Goal: Information Seeking & Learning: Check status

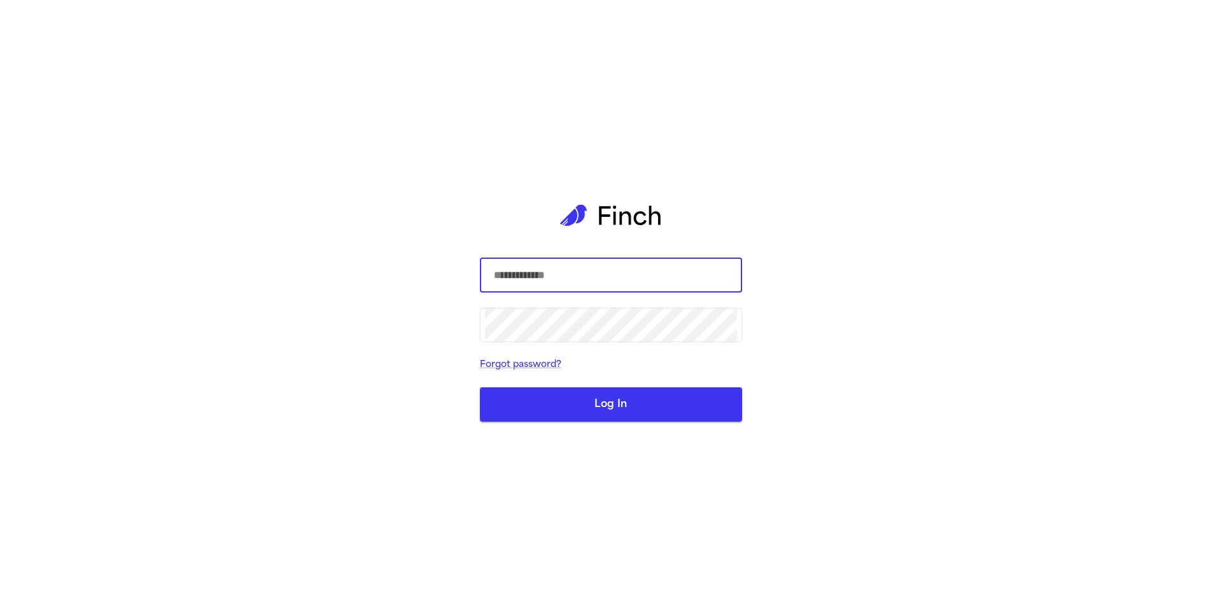
click at [0, 594] on com-1password-button at bounding box center [0, 594] width 0 height 0
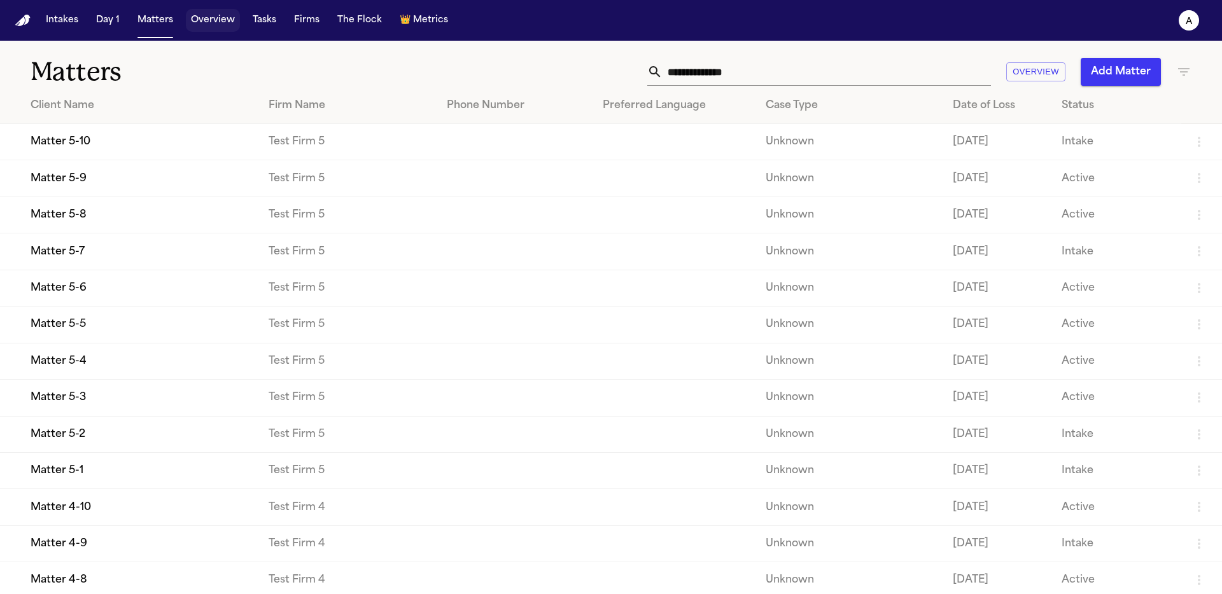
drag, startPoint x: 227, startPoint y: 26, endPoint x: 234, endPoint y: 25, distance: 7.1
click at [227, 25] on button "Overview" at bounding box center [213, 20] width 54 height 23
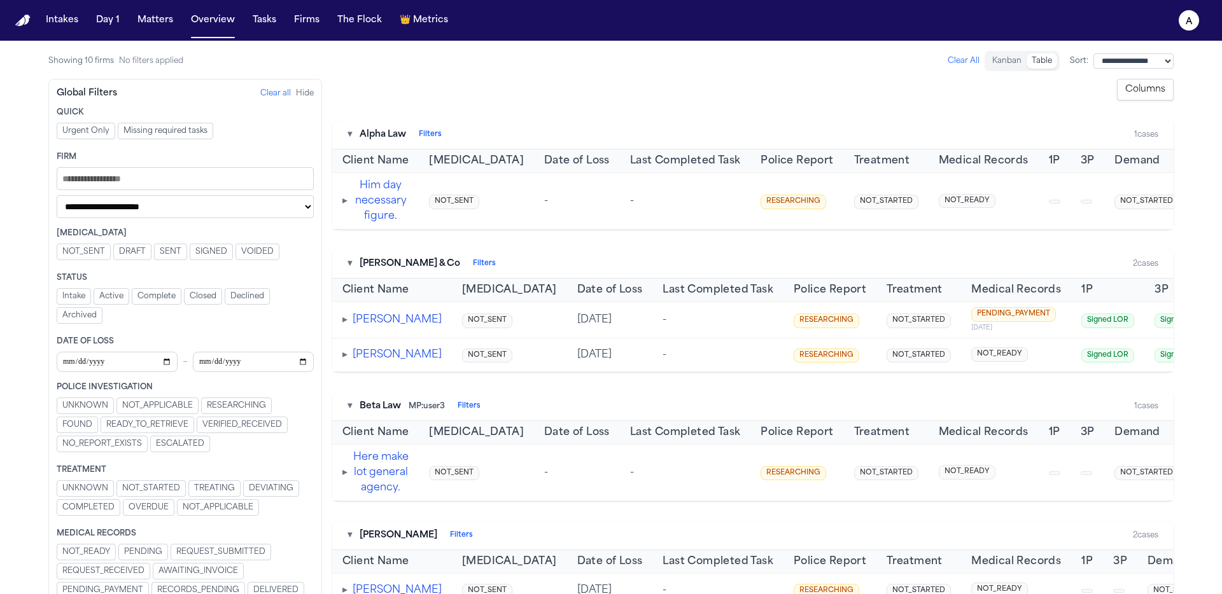
click at [232, 403] on span "RESEARCHING" at bounding box center [236, 406] width 59 height 10
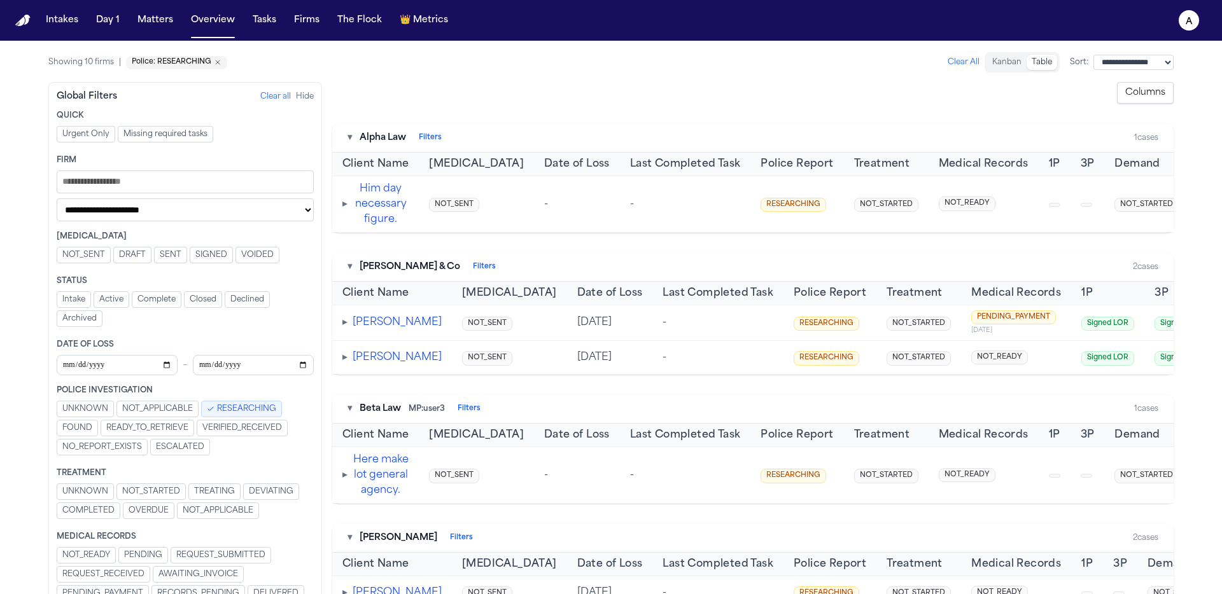
click at [234, 405] on span "RESEARCHING" at bounding box center [246, 409] width 59 height 10
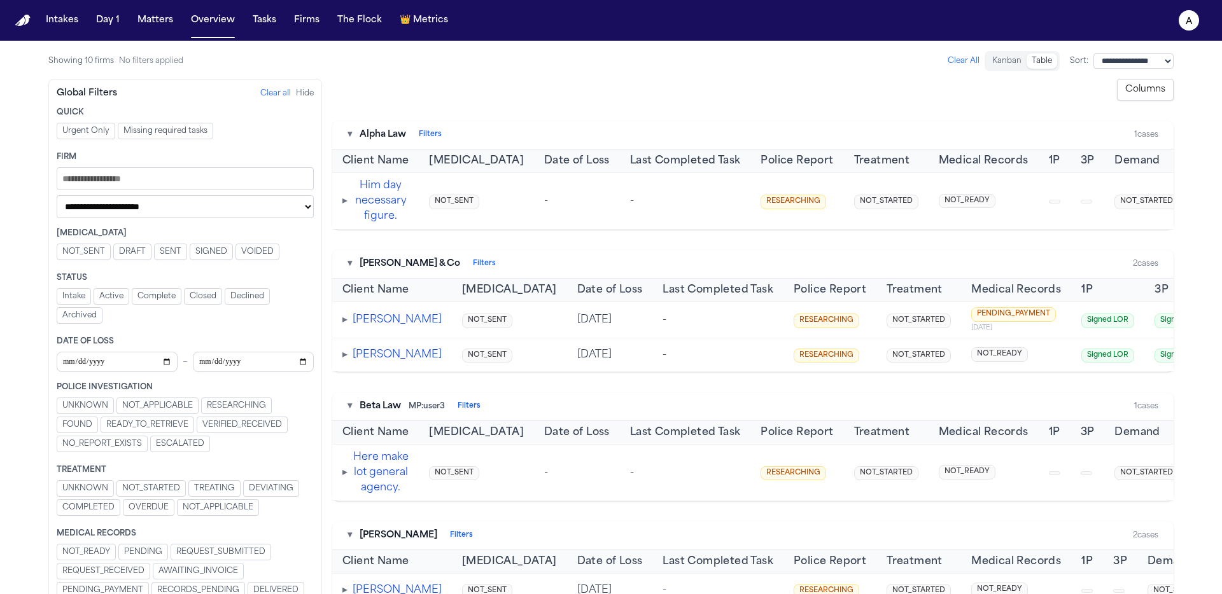
click at [272, 95] on button "Clear all" at bounding box center [275, 93] width 31 height 10
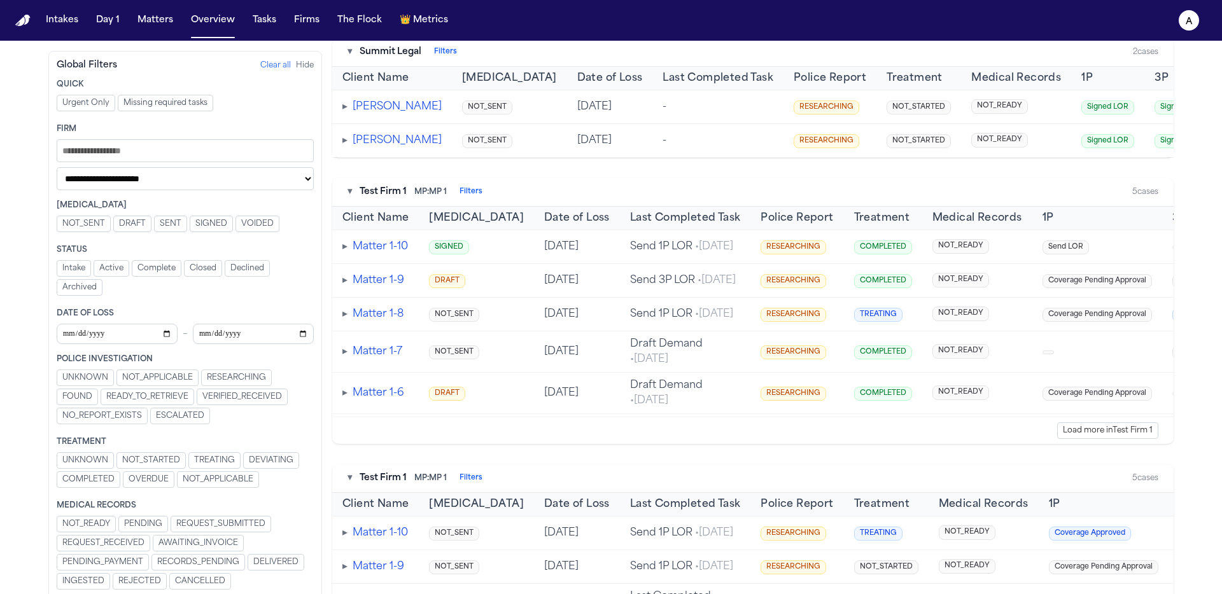
scroll to position [948, 0]
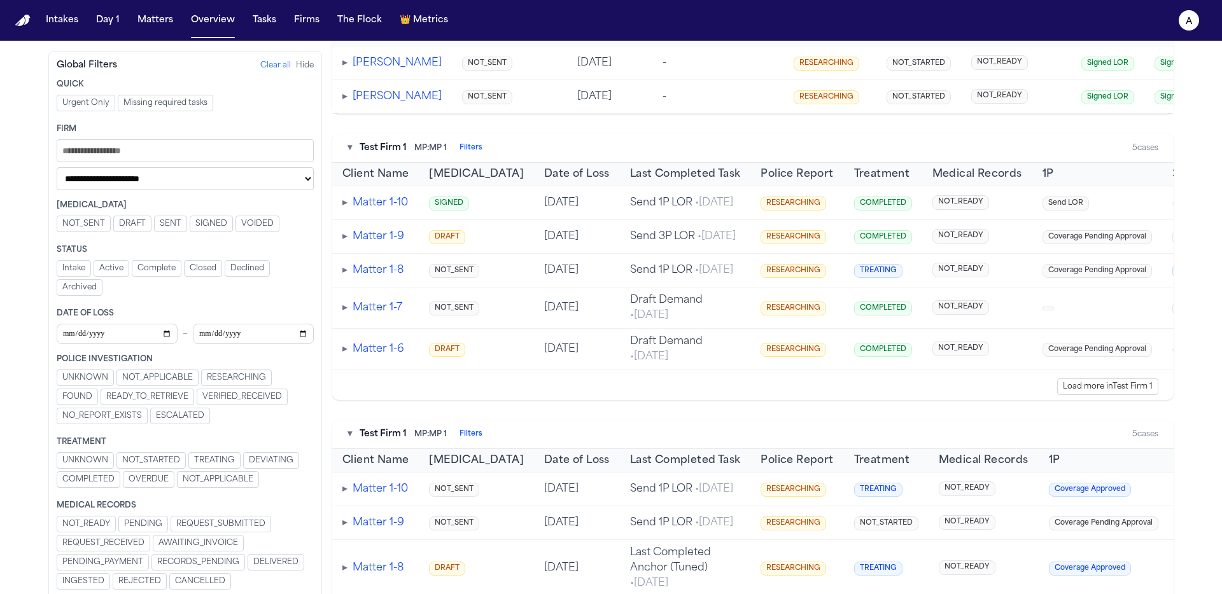
click at [173, 463] on span "NOT_STARTED" at bounding box center [151, 461] width 58 height 10
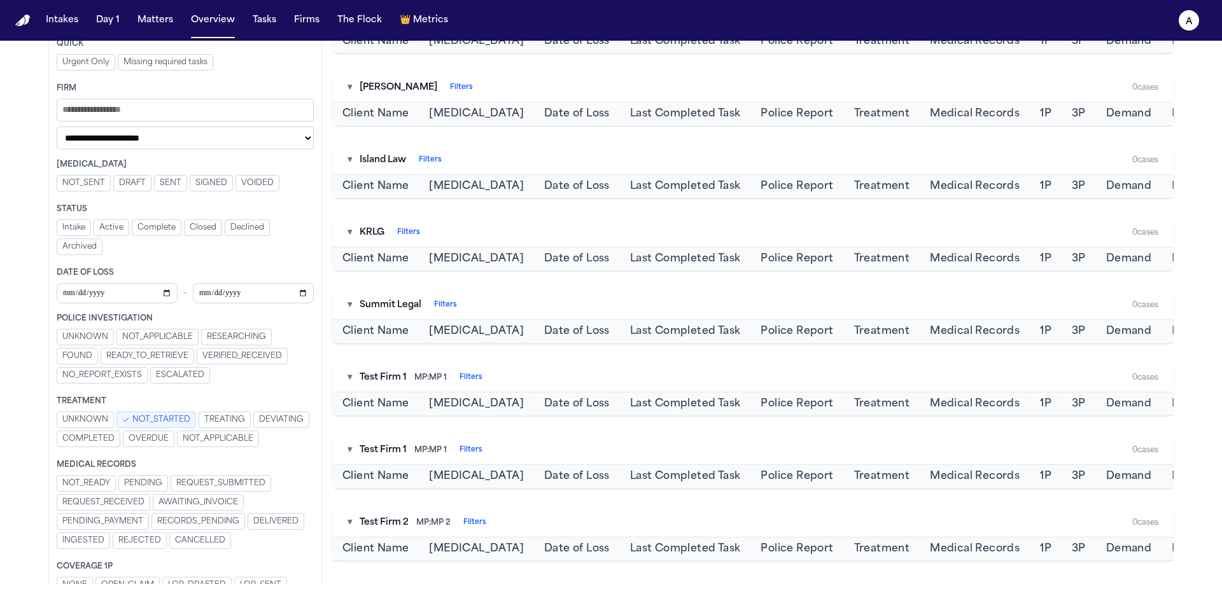
scroll to position [951, 0]
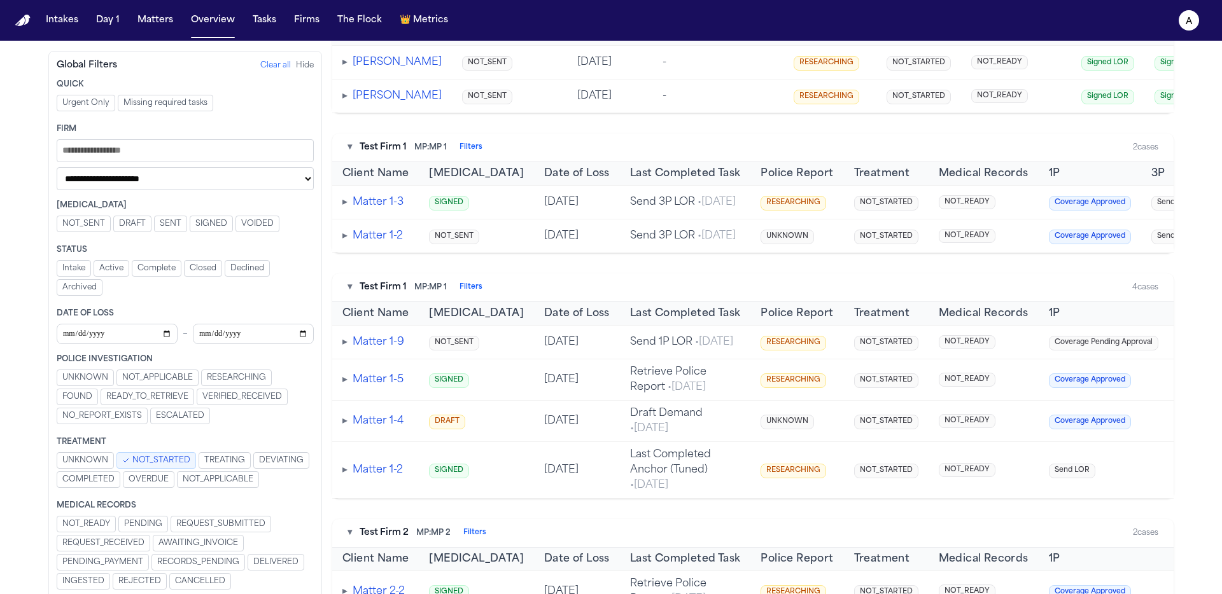
click at [122, 380] on span "NOT_APPLICABLE" at bounding box center [157, 378] width 71 height 10
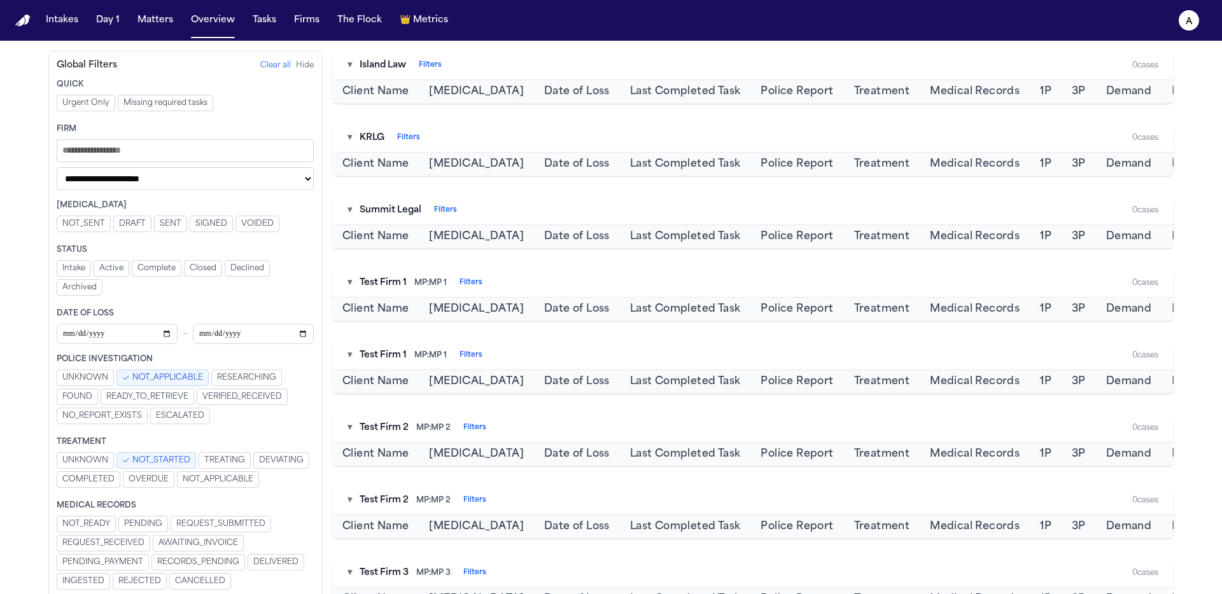
scroll to position [773, 0]
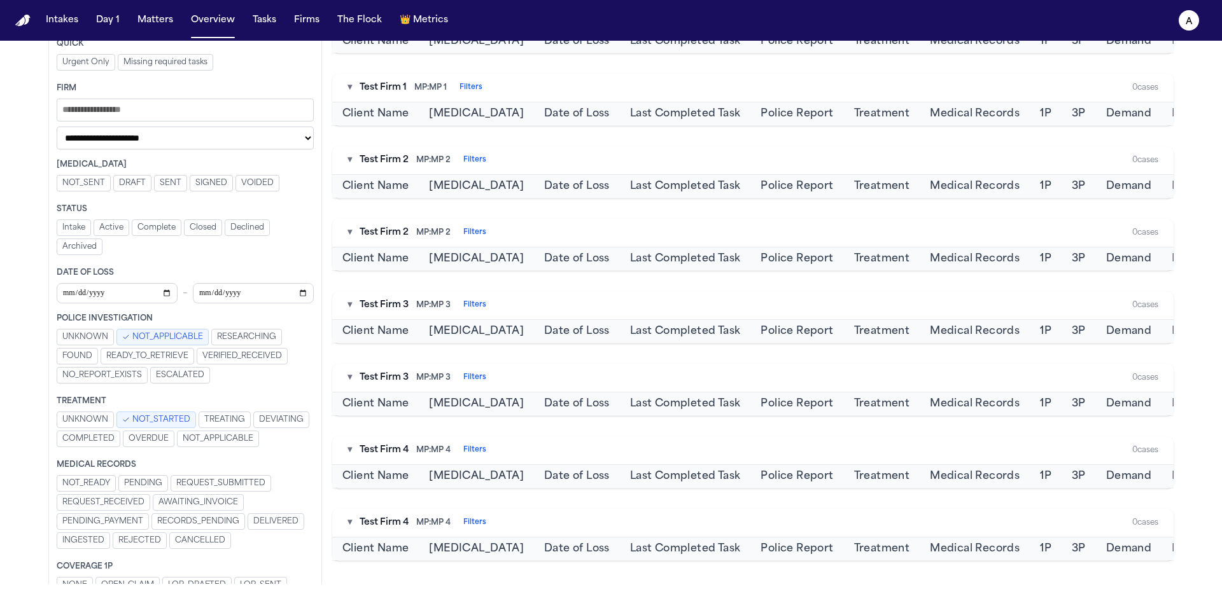
click at [216, 508] on span "AWAITING_INVOICE" at bounding box center [198, 503] width 80 height 10
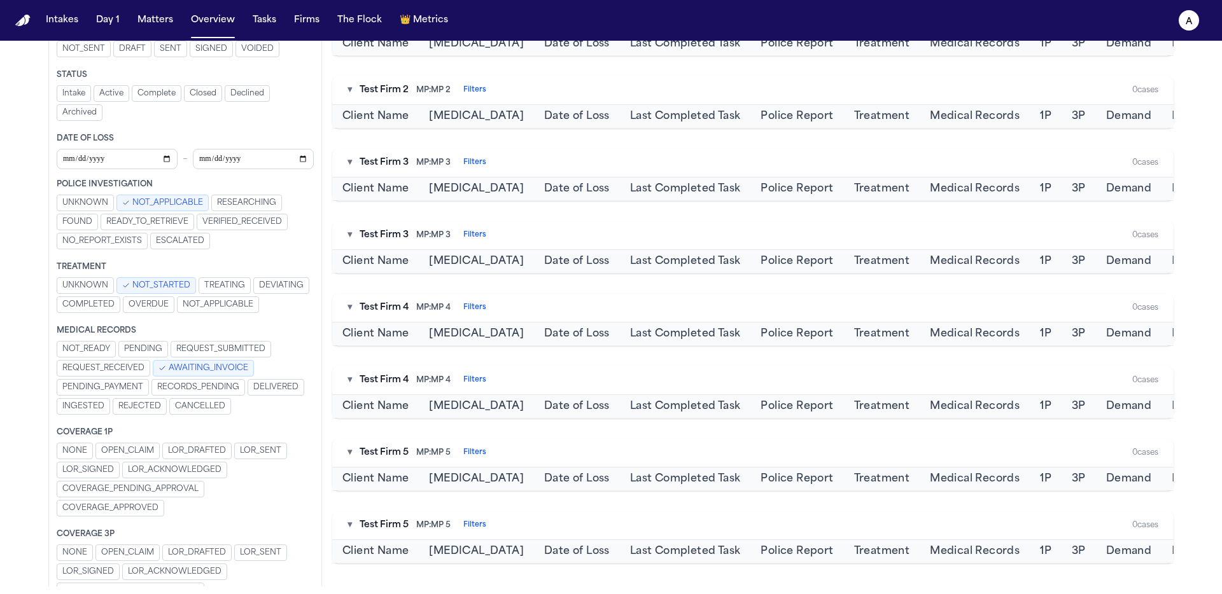
scroll to position [230, 0]
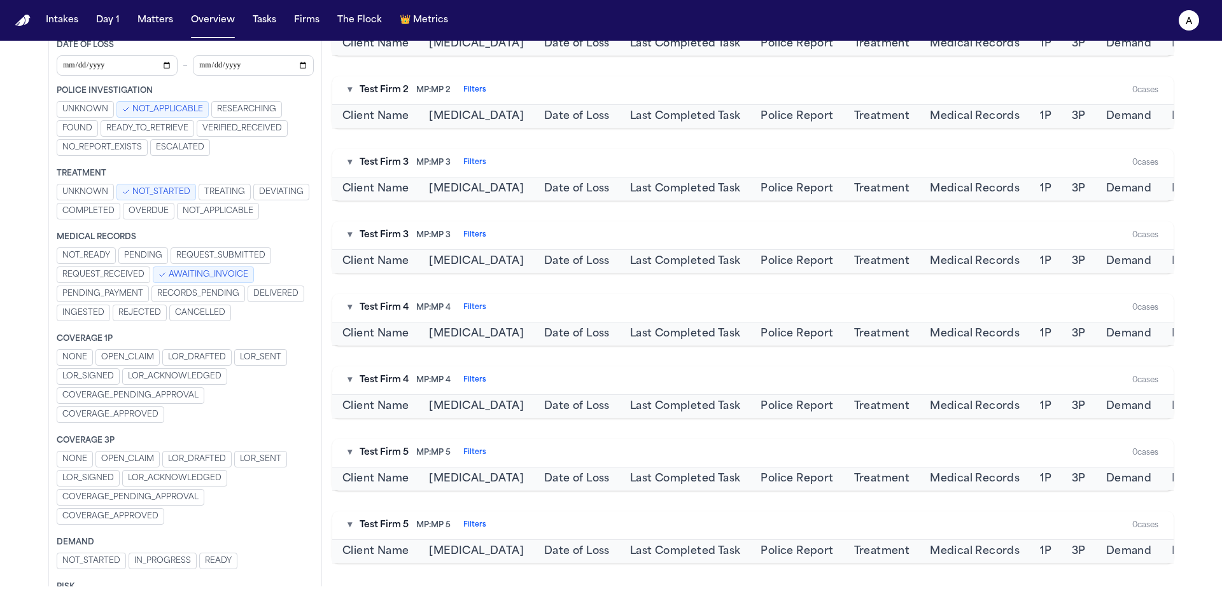
click at [253, 363] on span "LOR_SENT" at bounding box center [260, 358] width 41 height 10
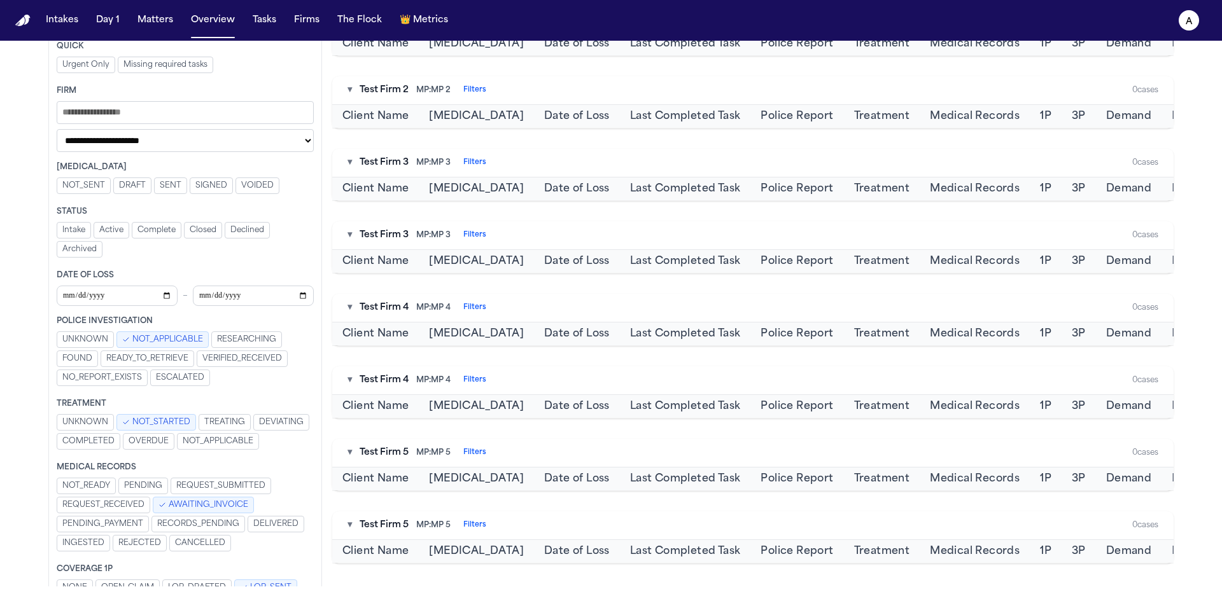
scroll to position [0, 0]
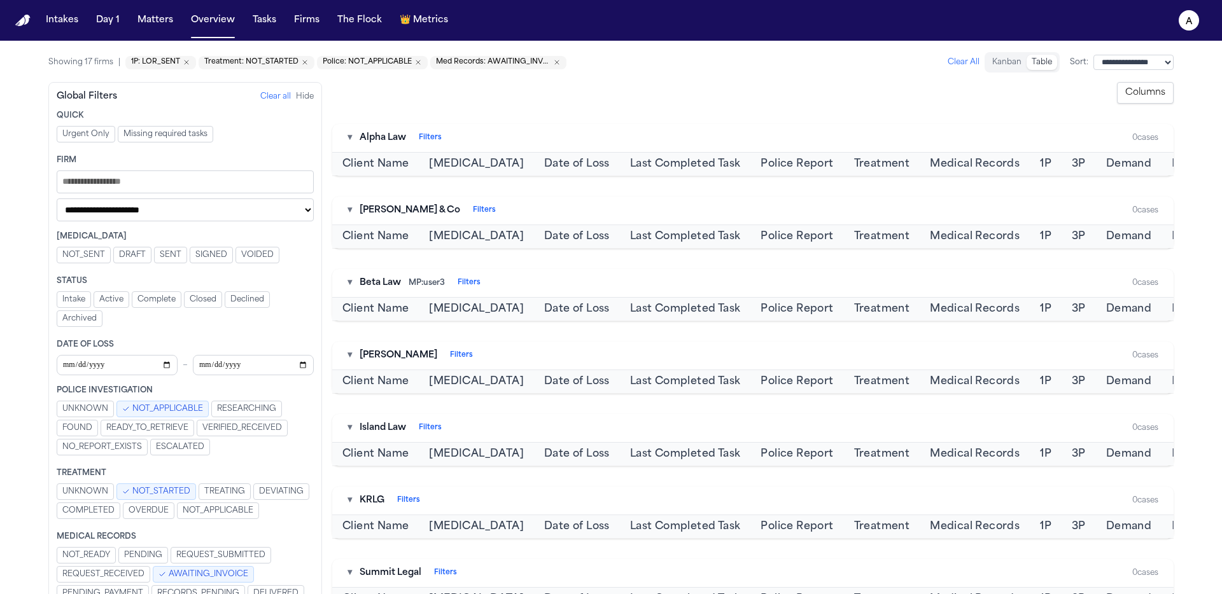
click at [260, 94] on button "Clear all" at bounding box center [275, 97] width 31 height 10
